Goal: Task Accomplishment & Management: Use online tool/utility

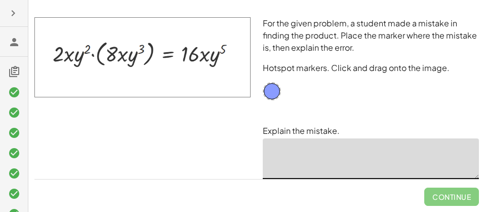
click at [299, 161] on textarea at bounding box center [371, 158] width 216 height 41
click at [290, 154] on textarea "**********" at bounding box center [371, 158] width 216 height 41
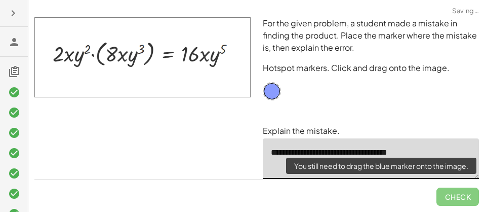
type textarea "**********"
click at [463, 197] on span "Check" at bounding box center [458, 192] width 43 height 26
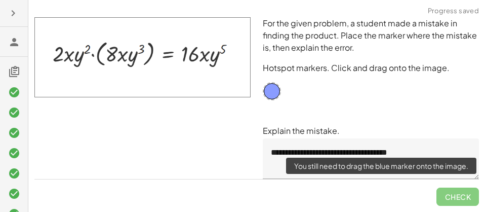
click at [452, 193] on span "Check" at bounding box center [458, 192] width 43 height 26
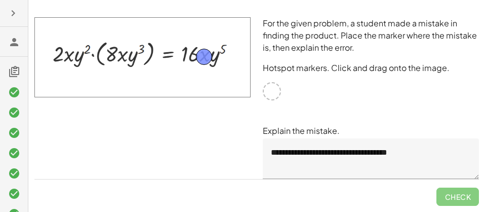
drag, startPoint x: 276, startPoint y: 91, endPoint x: 208, endPoint y: 56, distance: 76.1
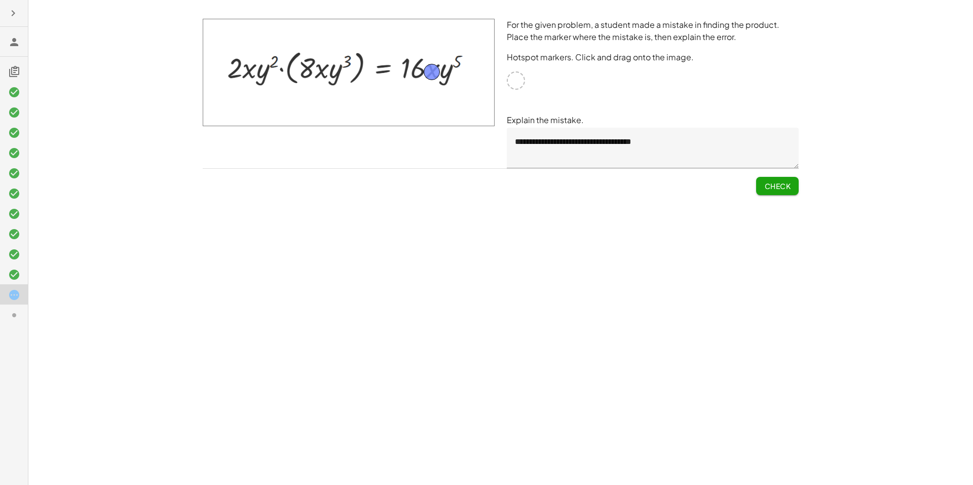
click at [485, 185] on button "Check" at bounding box center [777, 186] width 43 height 18
drag, startPoint x: 432, startPoint y: 72, endPoint x: 337, endPoint y: 73, distance: 94.8
drag, startPoint x: 336, startPoint y: 72, endPoint x: 323, endPoint y: 71, distance: 13.8
click at [485, 181] on span "Check" at bounding box center [777, 185] width 26 height 9
drag, startPoint x: 329, startPoint y: 68, endPoint x: 310, endPoint y: 84, distance: 24.5
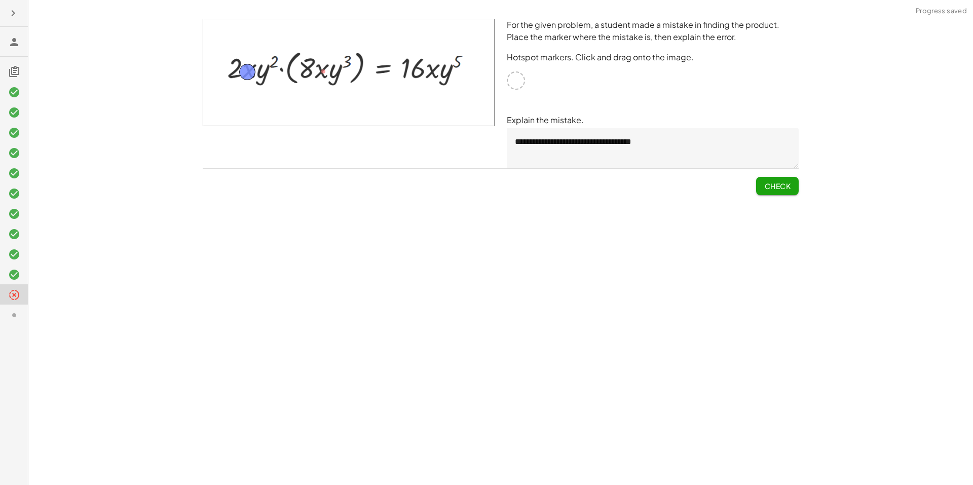
click at [485, 185] on span "Check" at bounding box center [777, 185] width 26 height 9
drag, startPoint x: 249, startPoint y: 67, endPoint x: 461, endPoint y: 63, distance: 211.3
click at [485, 182] on span "Check" at bounding box center [777, 185] width 26 height 9
drag, startPoint x: 459, startPoint y: 61, endPoint x: 433, endPoint y: 68, distance: 26.5
click at [485, 193] on button "Check" at bounding box center [777, 186] width 43 height 18
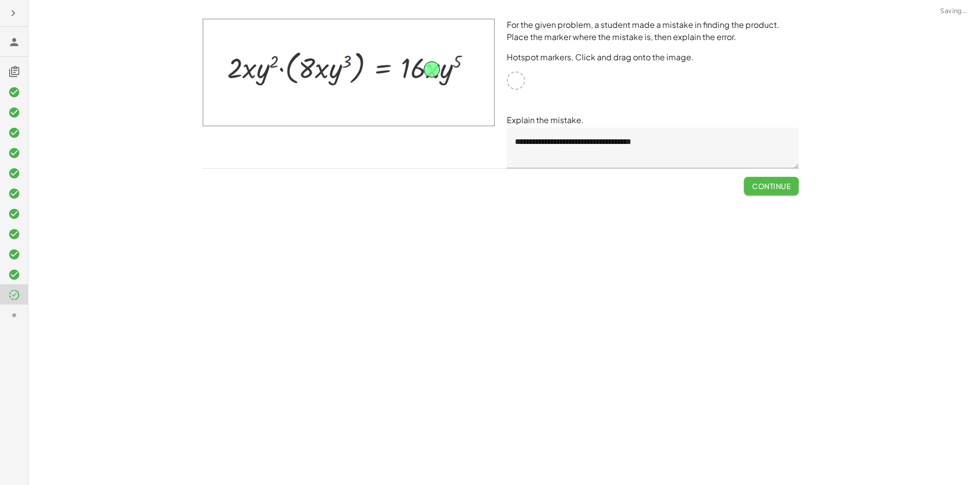
click at [485, 187] on button "Continue" at bounding box center [771, 186] width 55 height 18
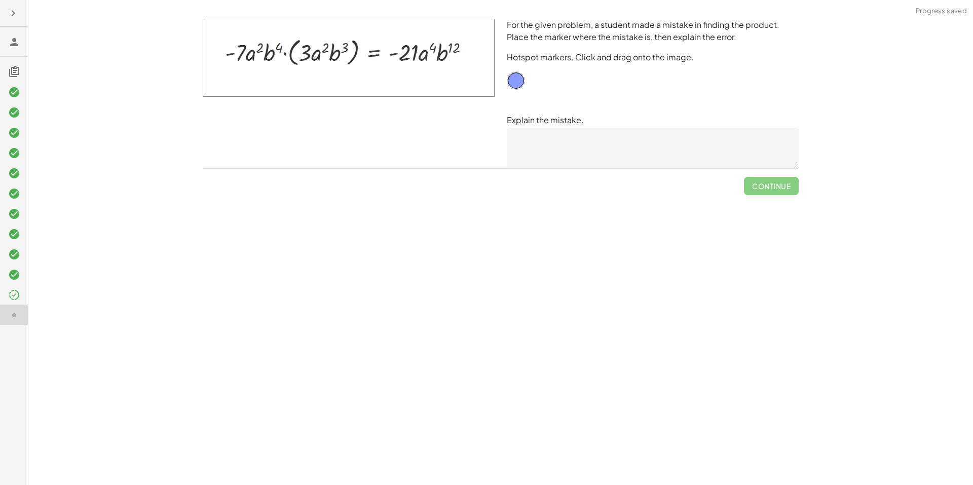
click at [15, 211] on div at bounding box center [14, 294] width 28 height 20
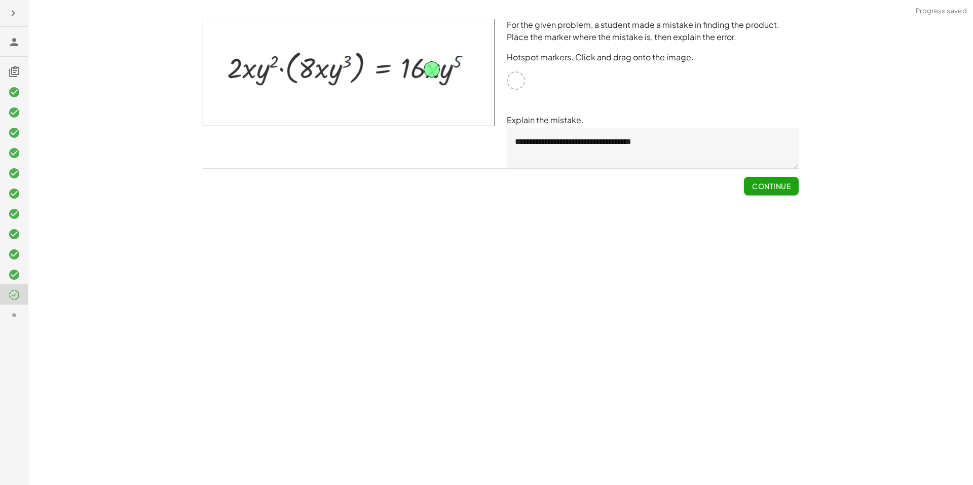
click at [14, 211] on icon at bounding box center [14, 315] width 12 height 12
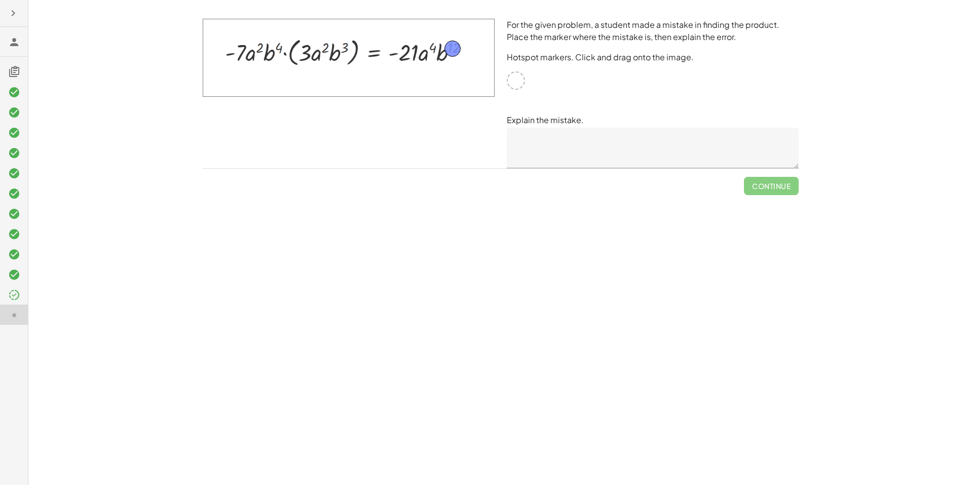
drag, startPoint x: 518, startPoint y: 82, endPoint x: 455, endPoint y: 50, distance: 70.9
click at [485, 133] on textarea at bounding box center [653, 148] width 292 height 41
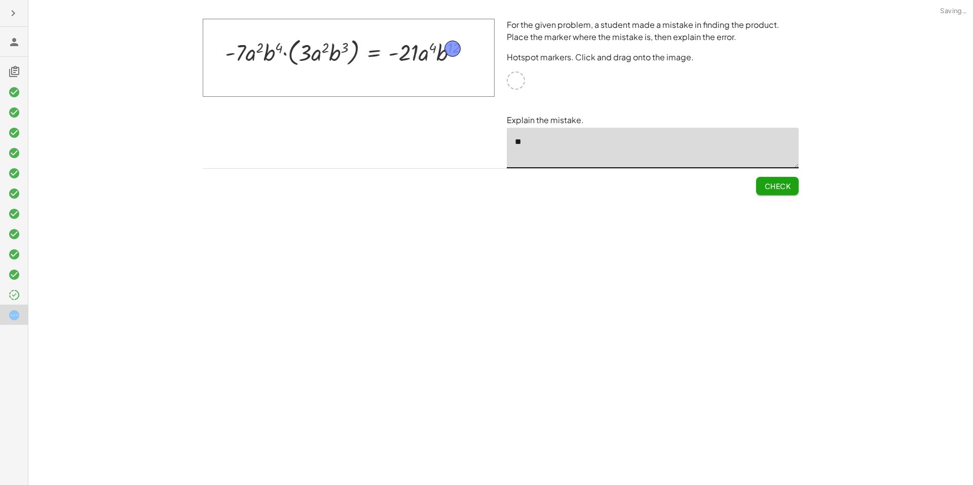
type textarea "*"
type textarea "**********"
click at [485, 183] on span "Check" at bounding box center [777, 185] width 26 height 9
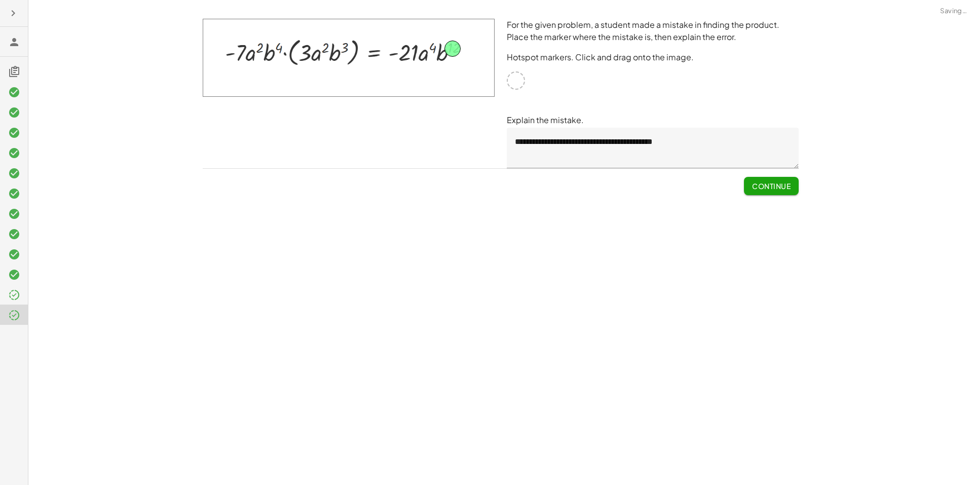
click at [485, 186] on span "Continue" at bounding box center [771, 185] width 39 height 9
